Goal: Information Seeking & Learning: Learn about a topic

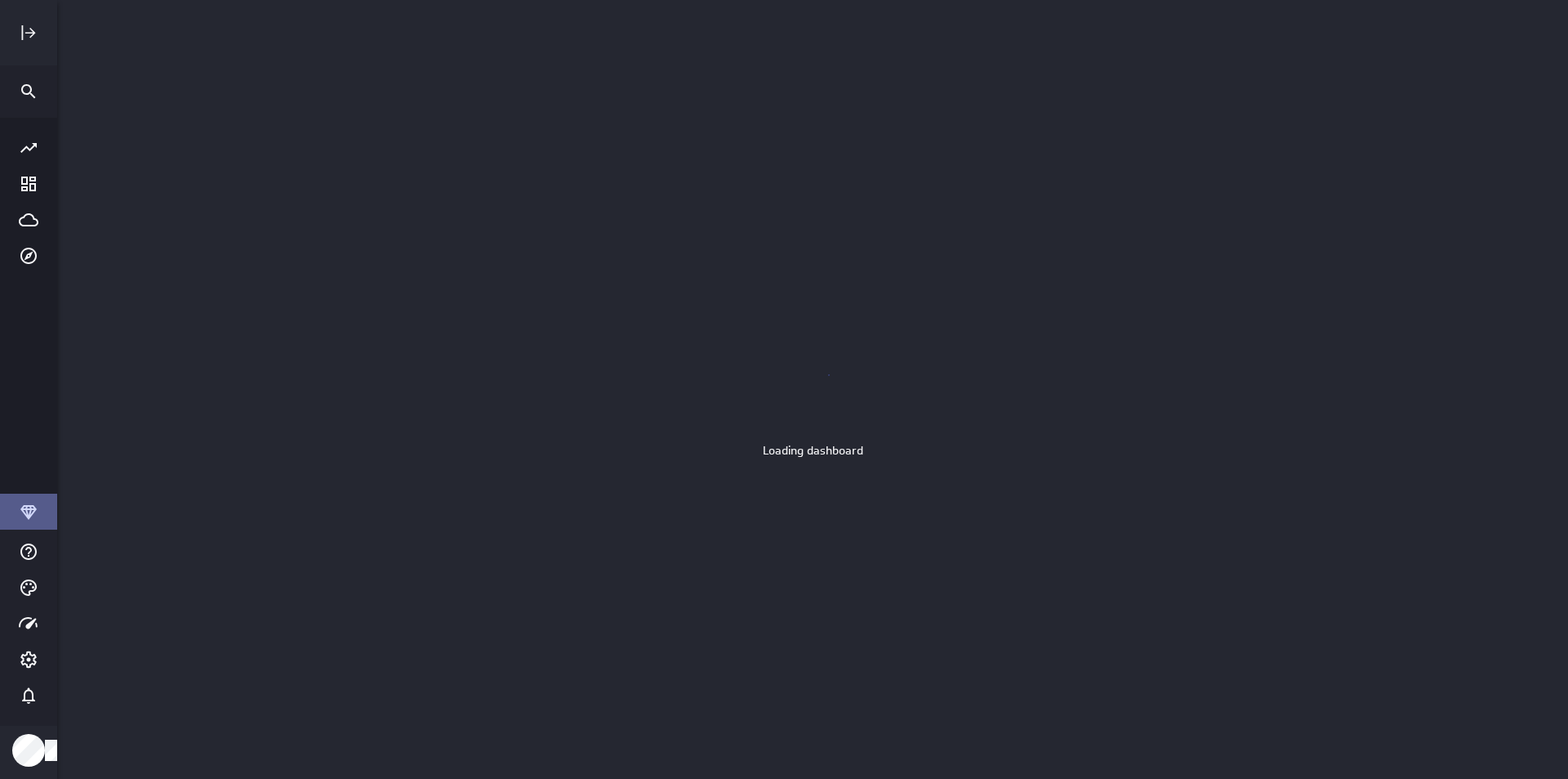
scroll to position [804, 1536]
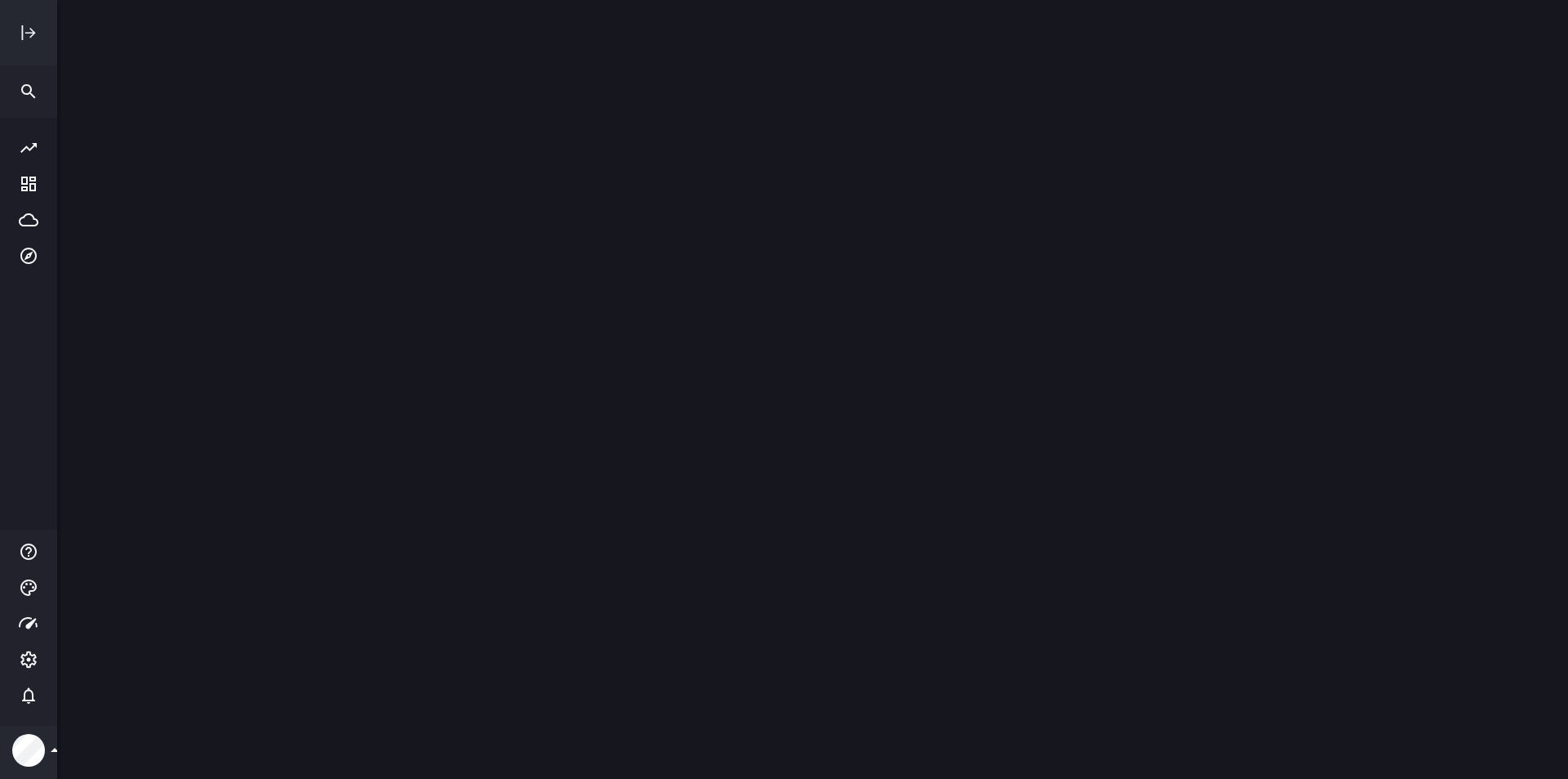
scroll to position [804, 1536]
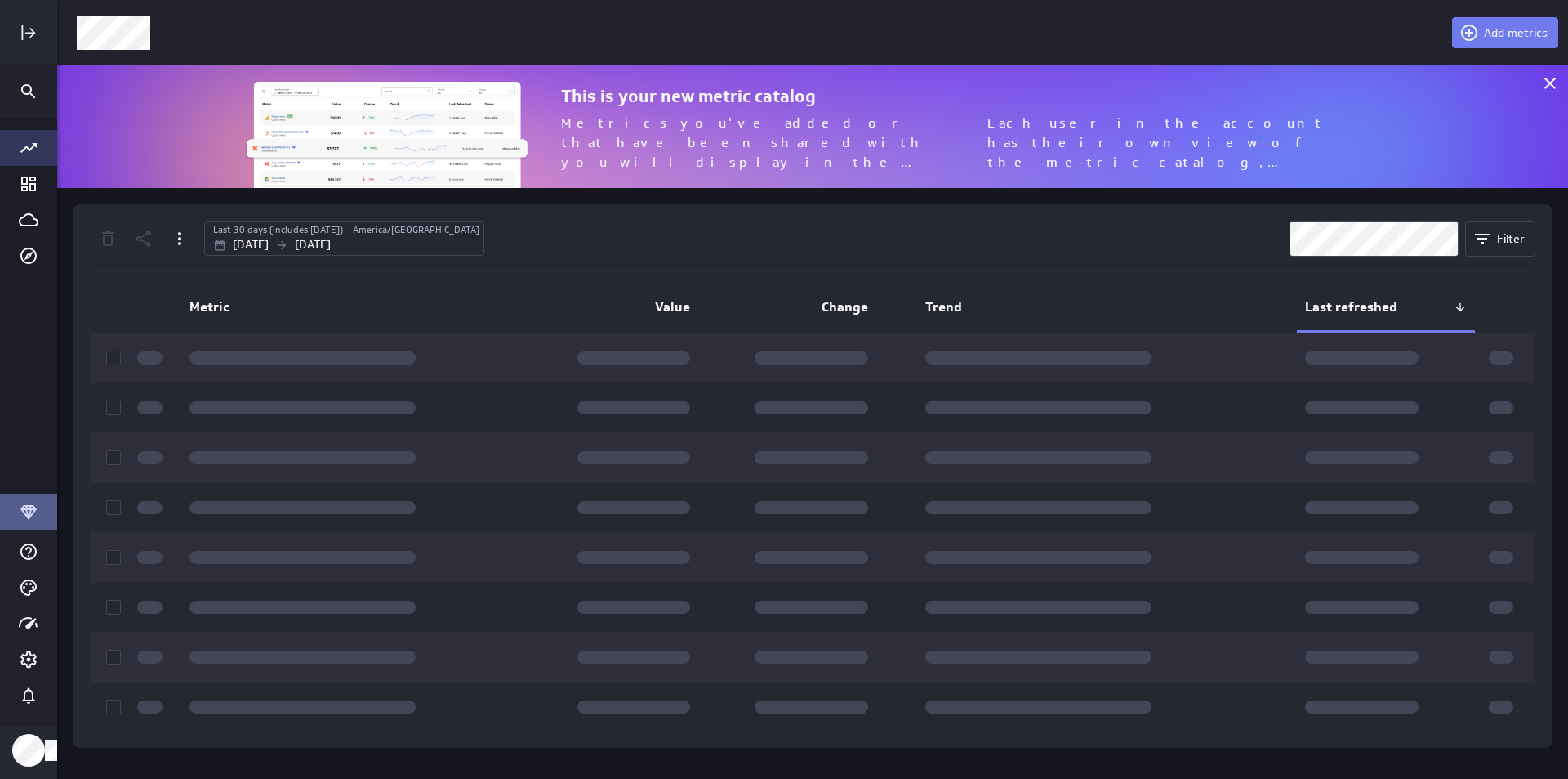
scroll to position [804, 1536]
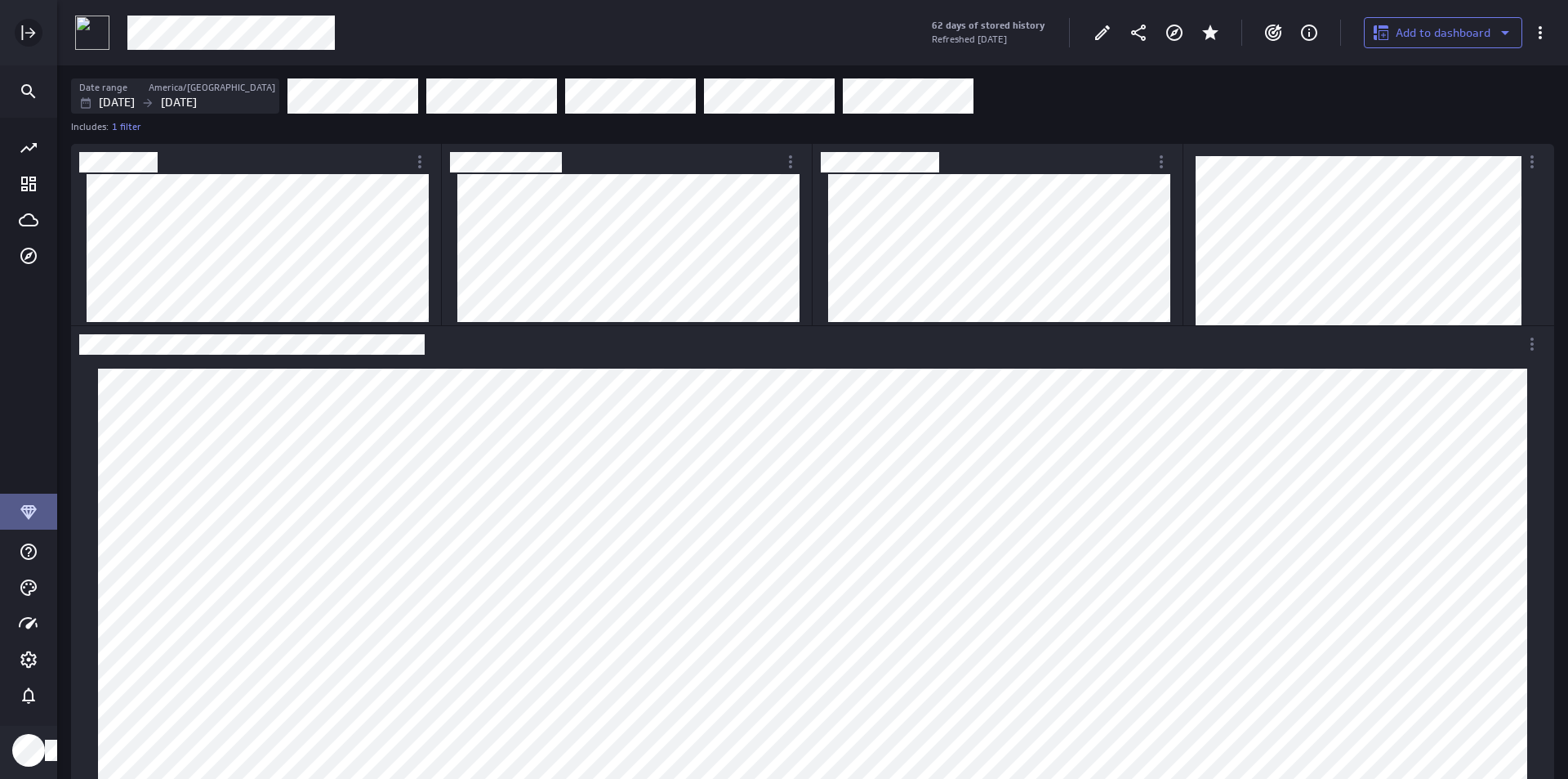
click at [26, 27] on icon "Expand" at bounding box center [29, 33] width 19 height 19
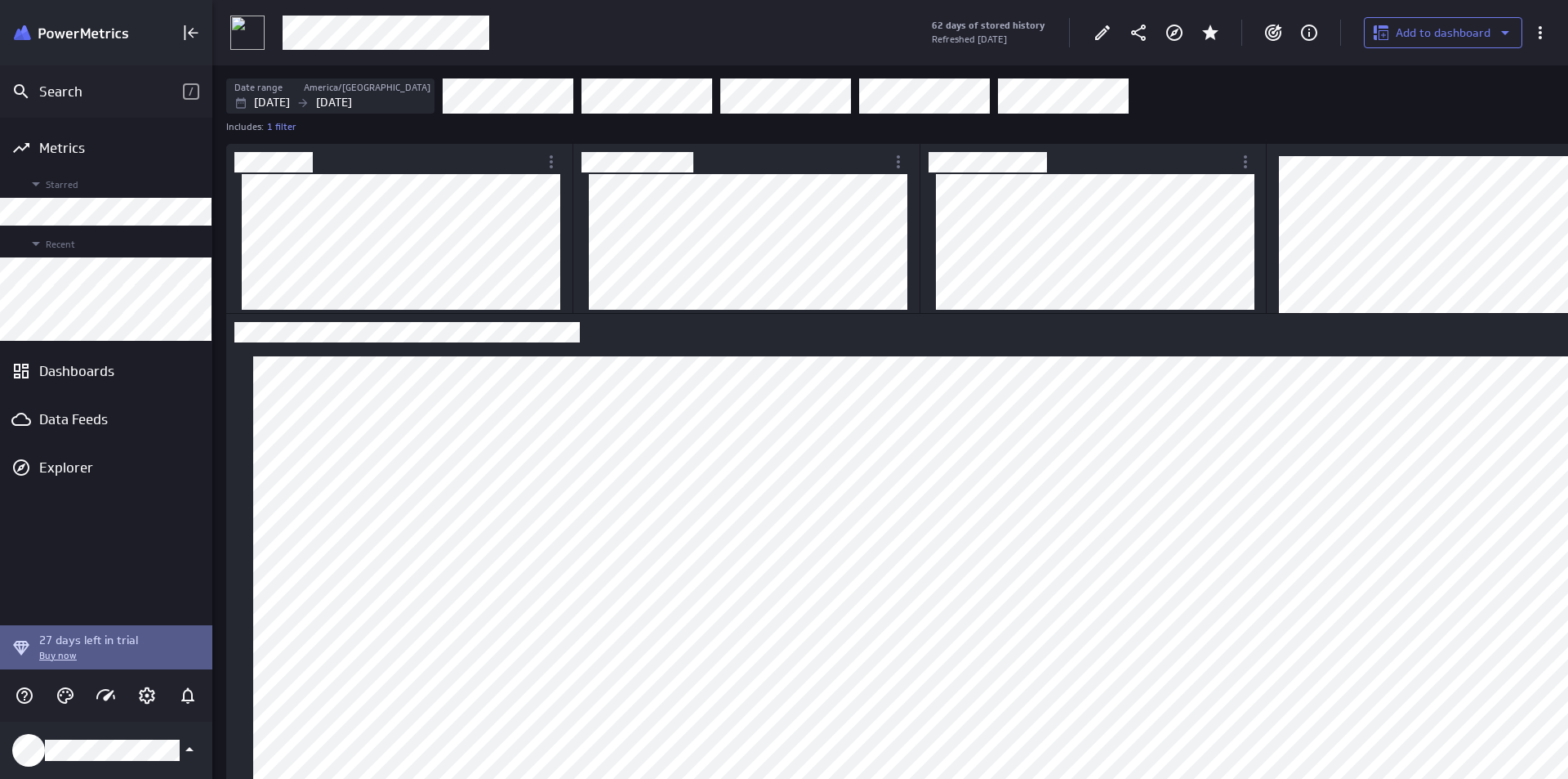
scroll to position [8, 8]
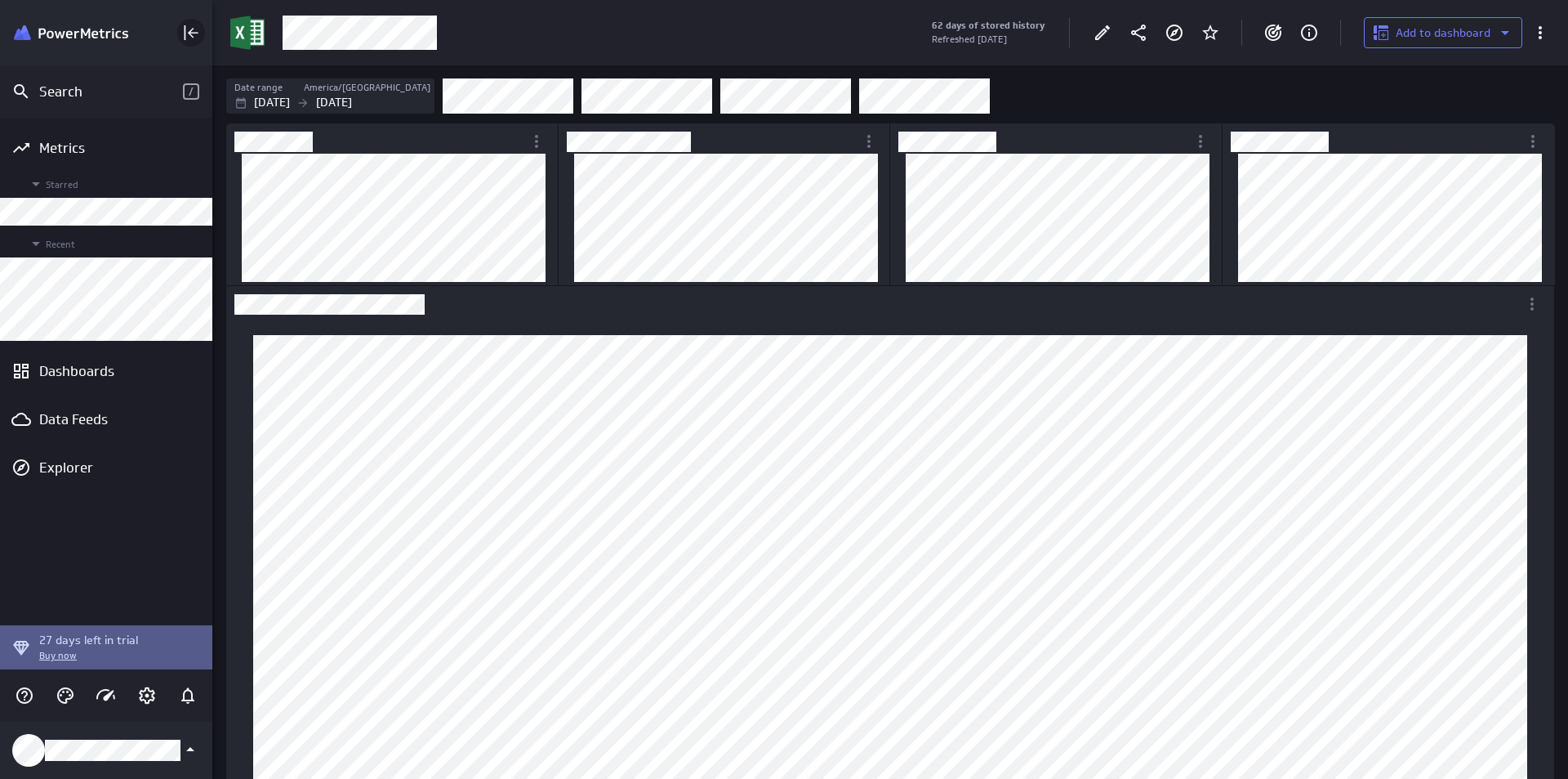
click at [193, 24] on icon "Collapse" at bounding box center [191, 33] width 19 height 19
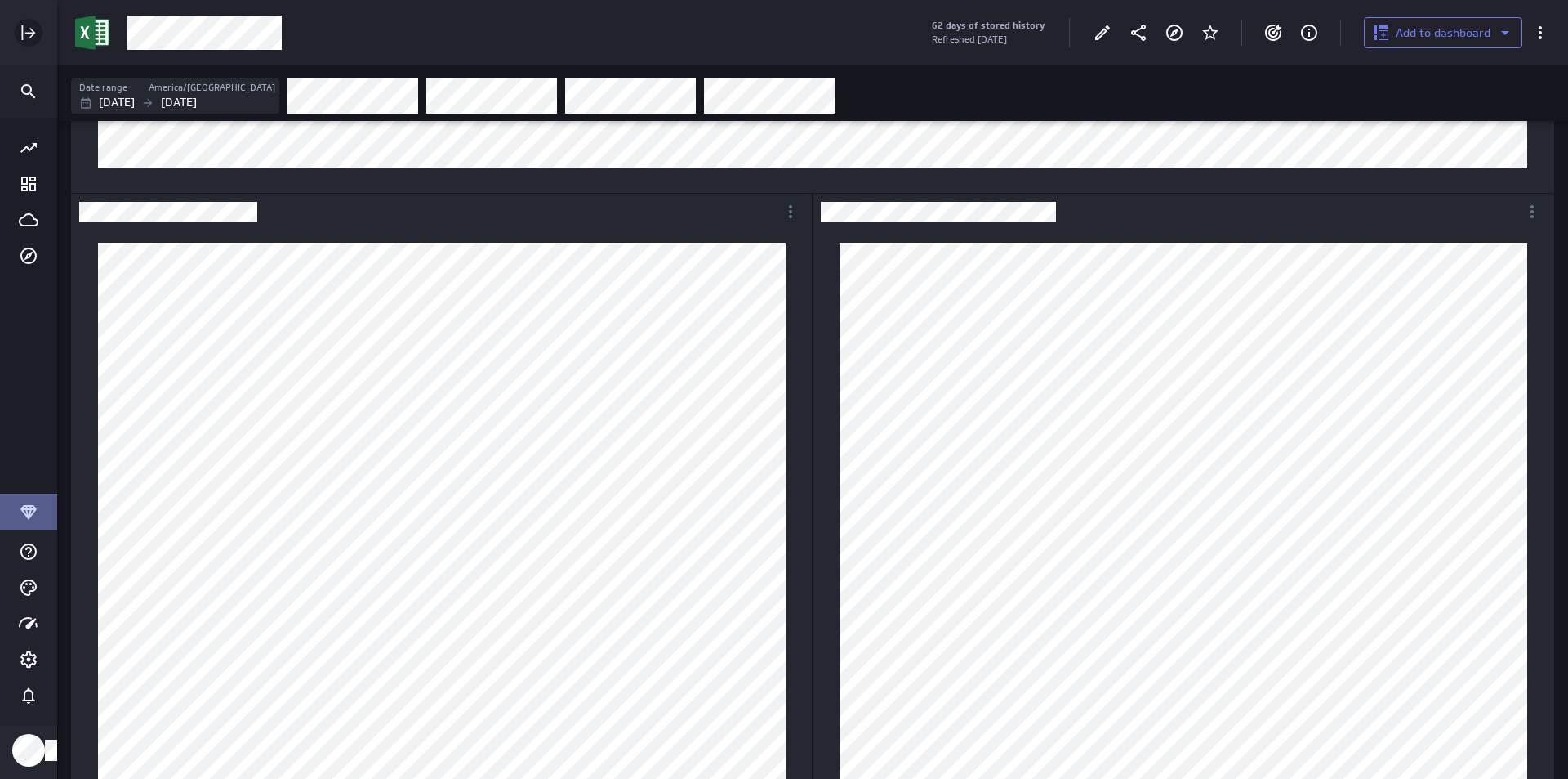
click at [39, 28] on div "Expand" at bounding box center [28, 33] width 28 height 28
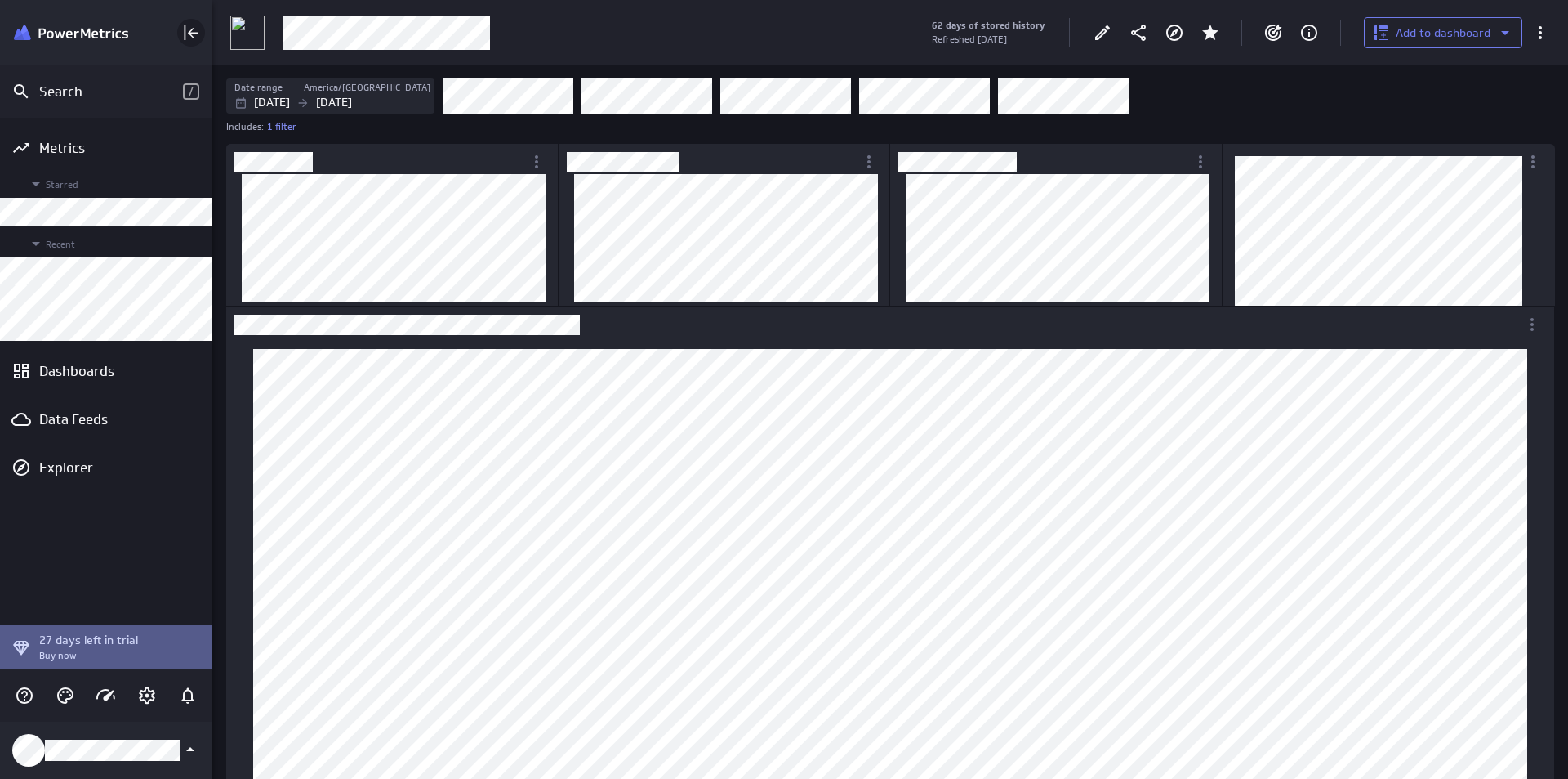
click at [183, 41] on icon "Collapse" at bounding box center [191, 33] width 19 height 19
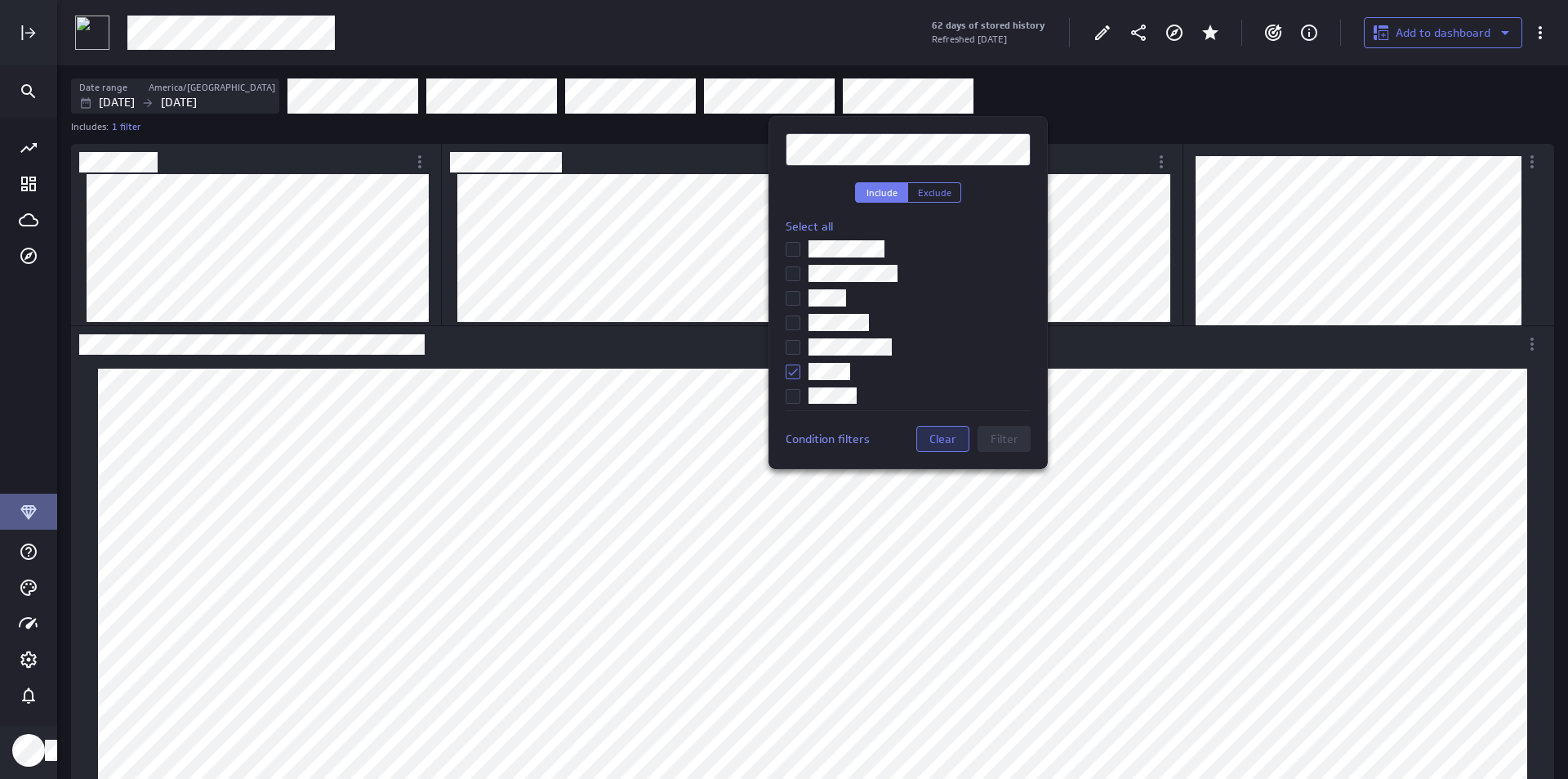
click at [951, 426] on button "Clear" at bounding box center [942, 439] width 53 height 26
